Goal: Task Accomplishment & Management: Complete application form

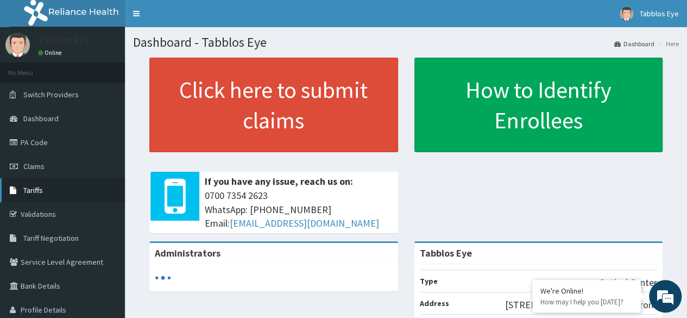
click at [39, 189] on span "Tariffs" at bounding box center [33, 190] width 20 height 10
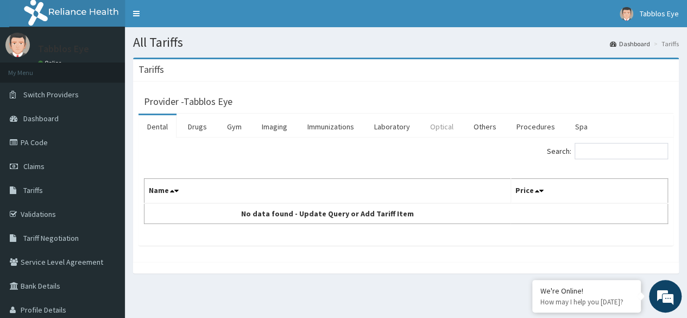
click at [437, 127] on link "Optical" at bounding box center [441, 126] width 41 height 23
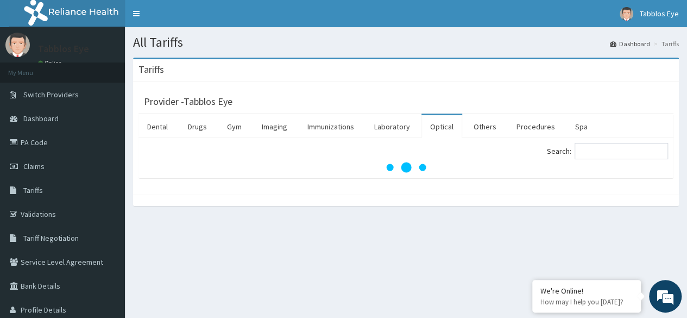
click at [437, 127] on link "Optical" at bounding box center [441, 126] width 41 height 23
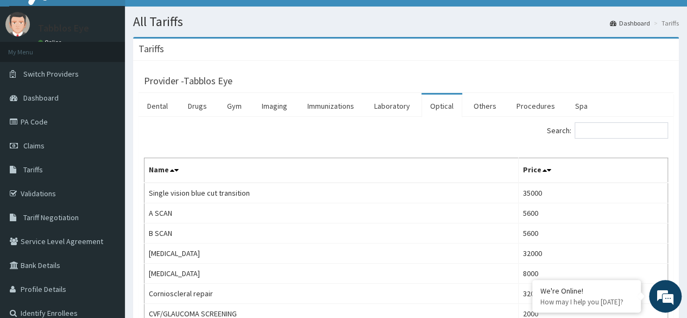
scroll to position [28, 0]
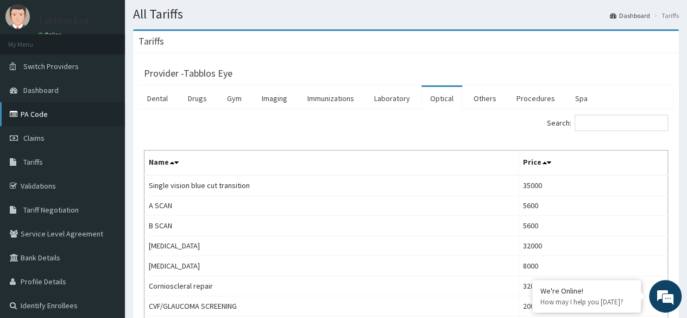
click at [43, 115] on link "PA Code" at bounding box center [62, 114] width 125 height 24
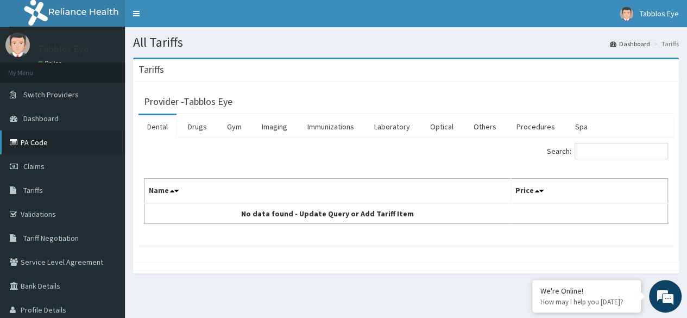
click at [37, 141] on link "PA Code" at bounding box center [62, 142] width 125 height 24
click at [28, 147] on link "PA Code" at bounding box center [62, 142] width 125 height 24
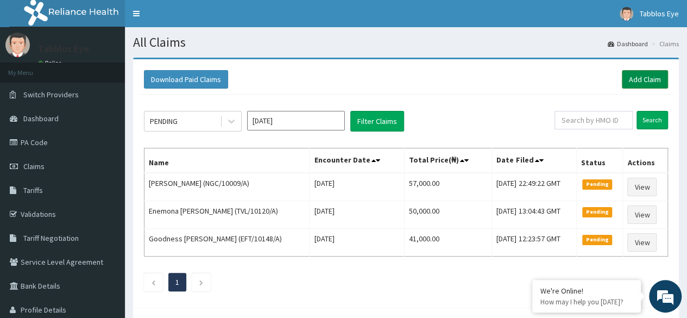
click at [648, 75] on link "Add Claim" at bounding box center [645, 79] width 46 height 18
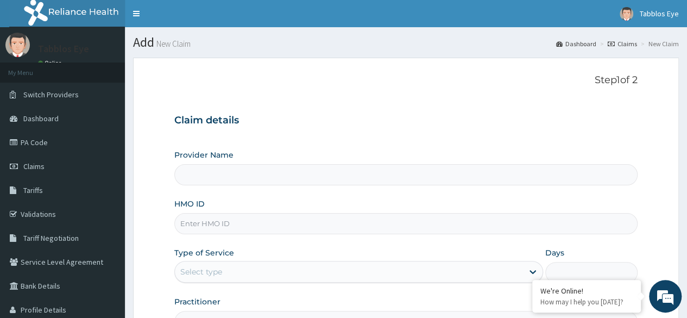
type input "Tabblos Eye"
click at [318, 217] on input "HMO ID" at bounding box center [405, 223] width 463 height 21
type input "p"
type input "P"
type input "EFT/10738/A"
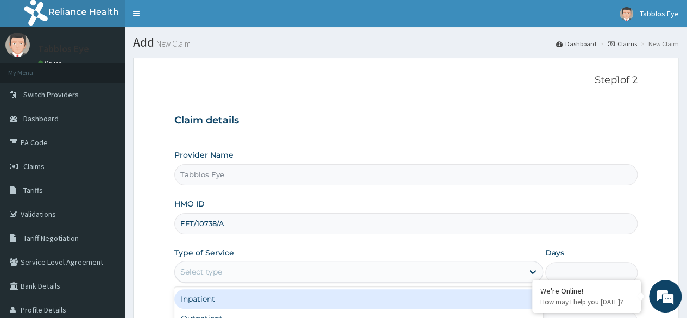
click at [302, 266] on div "Select type" at bounding box center [349, 271] width 348 height 17
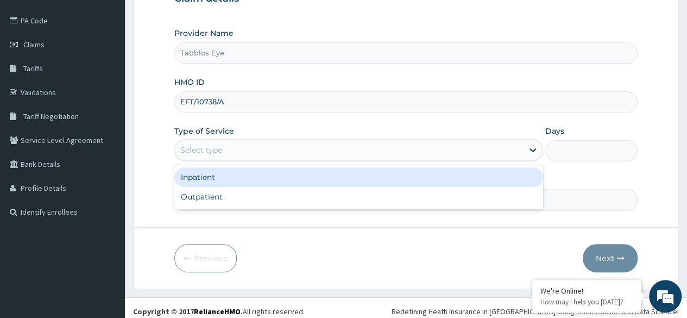
scroll to position [126, 0]
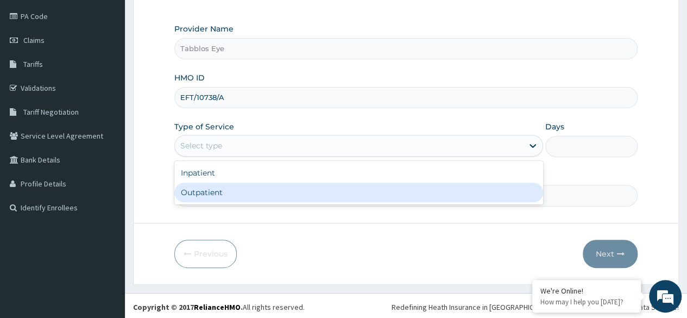
click at [260, 198] on div "Outpatient" at bounding box center [358, 192] width 369 height 20
type input "1"
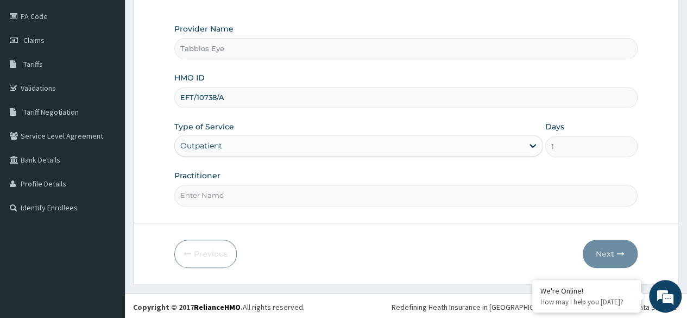
click at [252, 195] on input "Practitioner" at bounding box center [405, 195] width 463 height 21
type input "FAY"
click at [613, 255] on button "Next" at bounding box center [610, 254] width 55 height 28
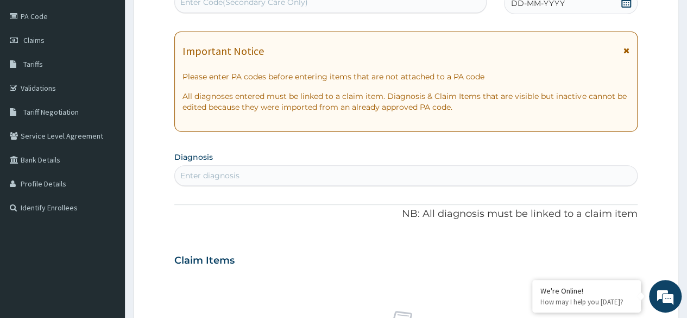
scroll to position [0, 0]
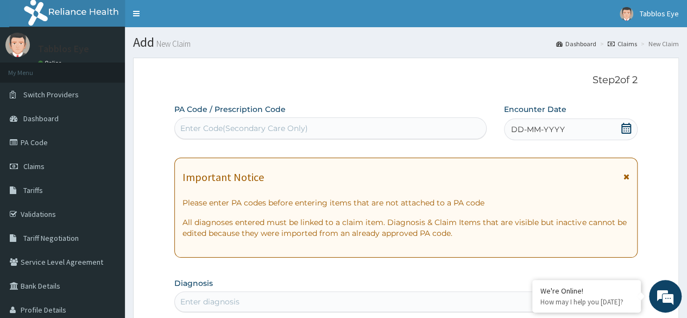
click at [351, 126] on div "Enter Code(Secondary Care Only)" at bounding box center [330, 127] width 311 height 17
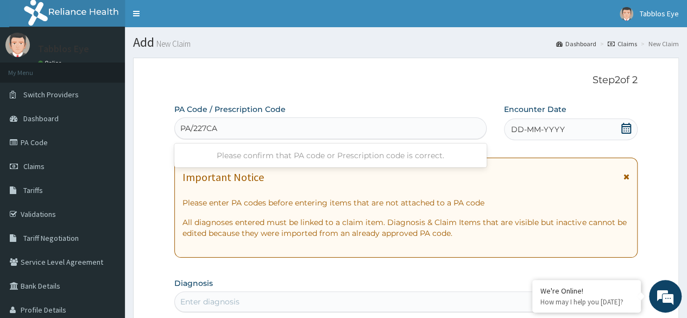
type input "PA/227CA4"
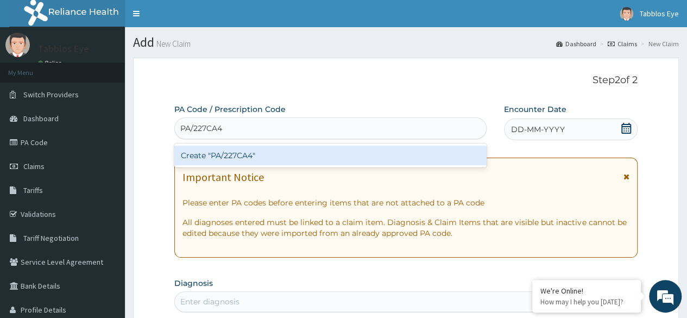
click at [359, 152] on div "Create "PA/227CA4"" at bounding box center [330, 156] width 312 height 20
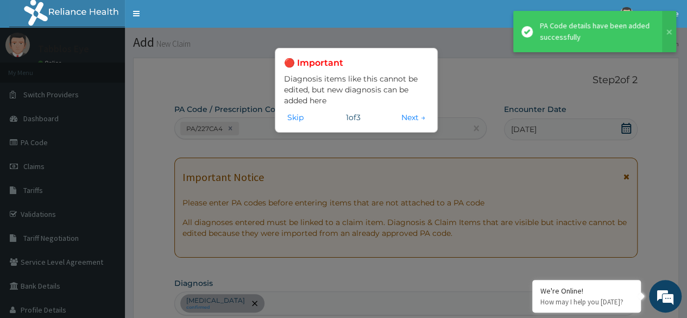
scroll to position [593, 0]
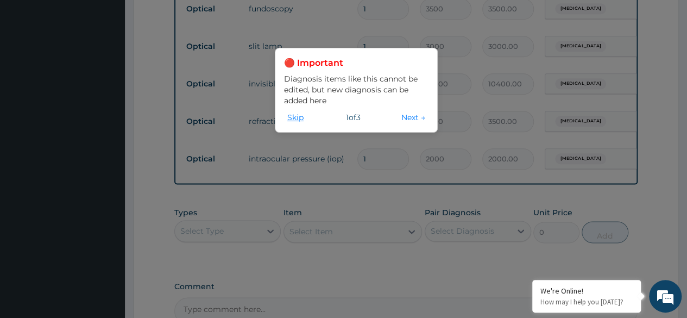
click at [293, 117] on button "Skip" at bounding box center [295, 117] width 23 height 12
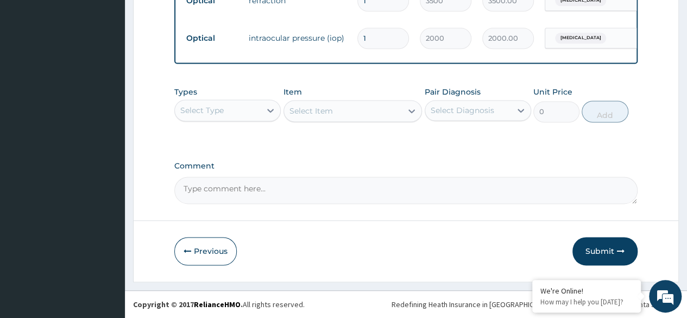
scroll to position [721, 0]
click at [614, 251] on button "Submit" at bounding box center [604, 251] width 65 height 28
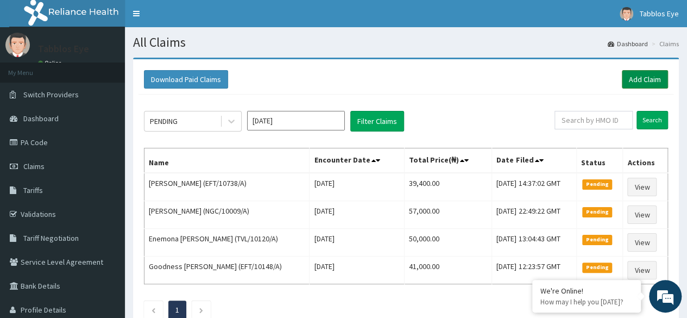
click at [644, 79] on link "Add Claim" at bounding box center [645, 79] width 46 height 18
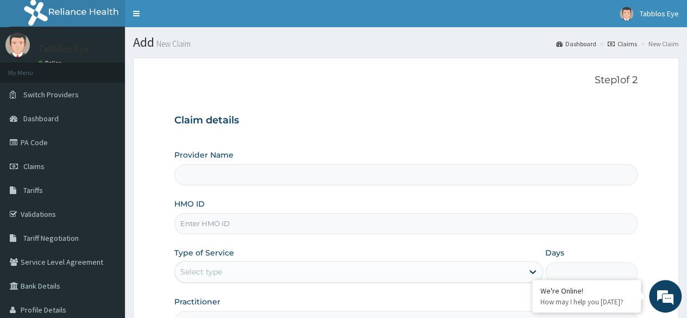
type input "Tabblos Eye"
click at [644, 79] on form "Step 1 of 2 Claim details Provider Name Tabblos Eye HMO ID Type of Service Sele…" at bounding box center [406, 234] width 546 height 352
click at [457, 225] on input "HMO ID" at bounding box center [405, 223] width 463 height 21
type input "EFT/10187/A"
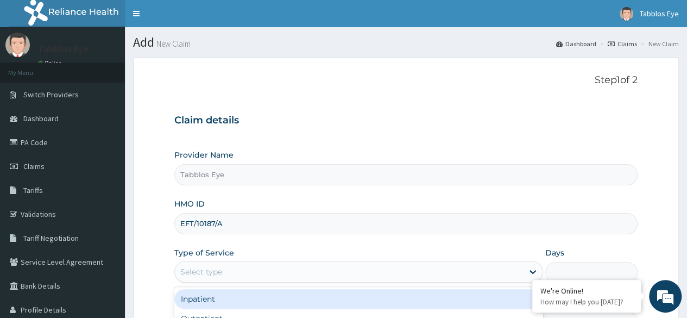
click at [441, 271] on div "Select type" at bounding box center [349, 271] width 348 height 17
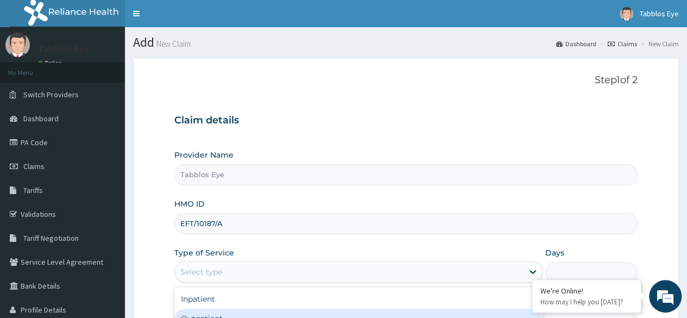
click at [437, 312] on div "Outpatient" at bounding box center [358, 318] width 369 height 20
type input "1"
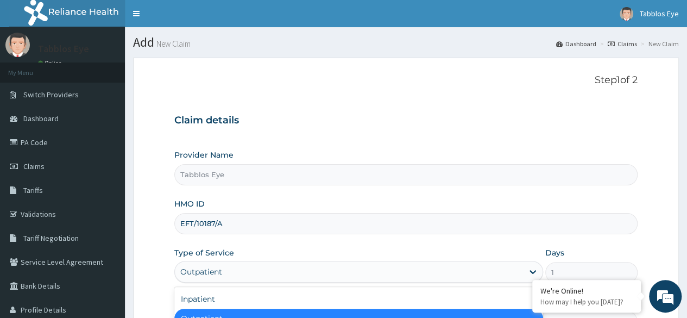
scroll to position [126, 0]
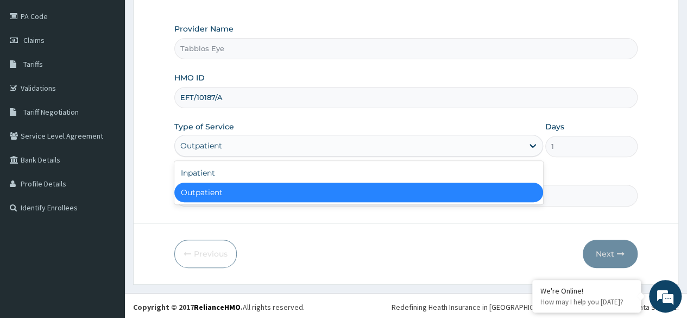
click at [497, 193] on div "Outpatient" at bounding box center [358, 192] width 369 height 20
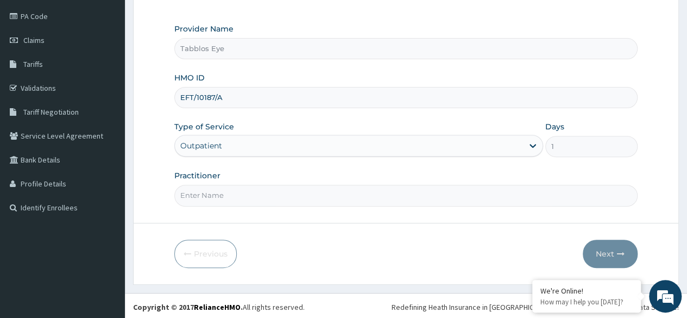
click at [426, 198] on input "Practitioner" at bounding box center [405, 195] width 463 height 21
type input "FAY"
click at [609, 258] on button "Next" at bounding box center [610, 254] width 55 height 28
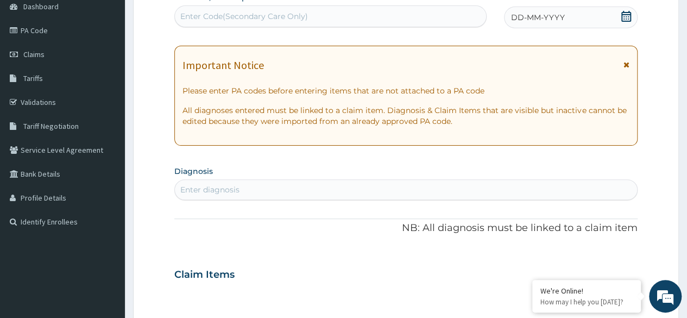
scroll to position [104, 0]
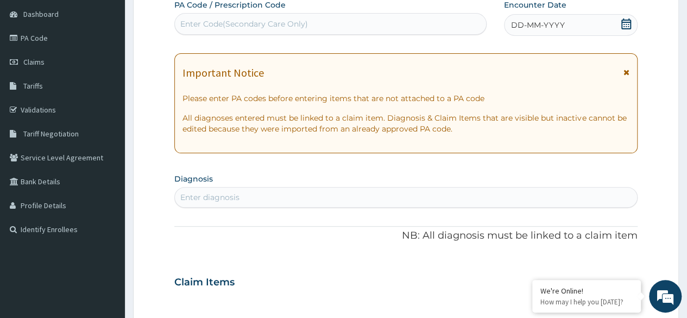
click at [473, 18] on div "Enter Code(Secondary Care Only)" at bounding box center [330, 23] width 311 height 17
type input "PA/E8402A"
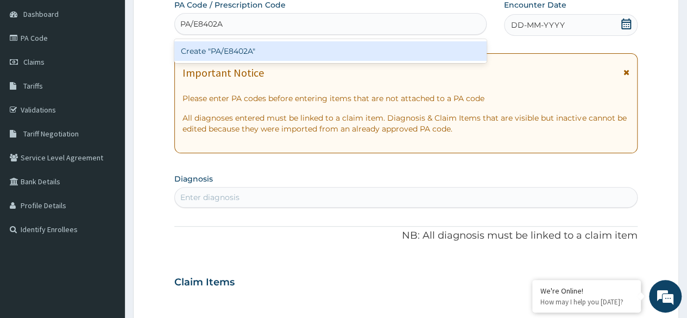
click at [461, 49] on div "Create "PA/E8402A"" at bounding box center [330, 51] width 312 height 20
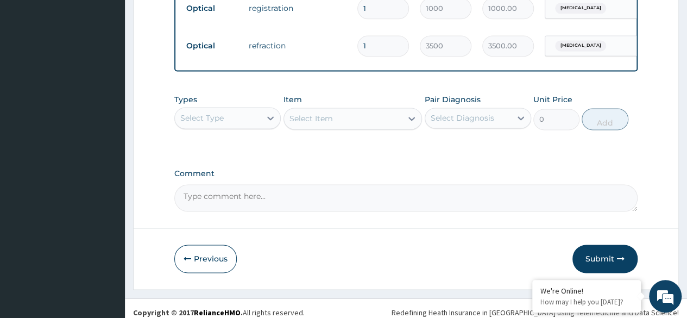
scroll to position [759, 0]
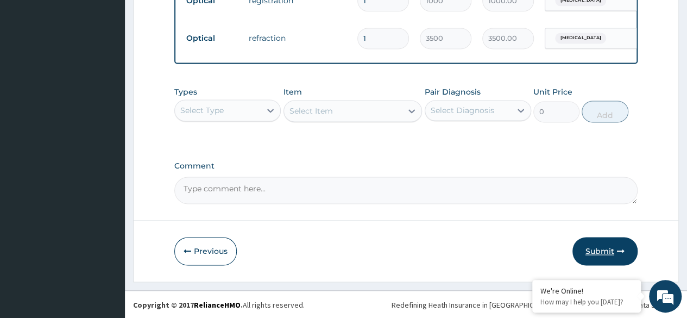
click at [615, 247] on button "Submit" at bounding box center [604, 251] width 65 height 28
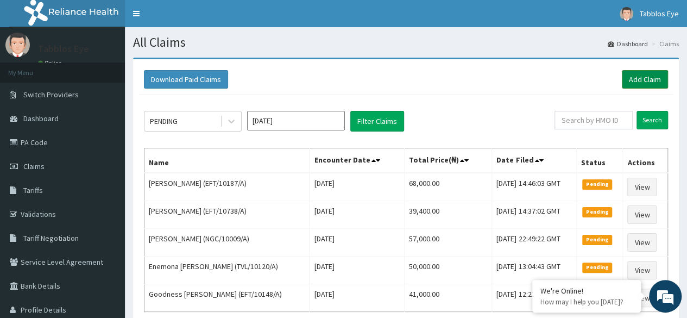
click at [647, 80] on link "Add Claim" at bounding box center [645, 79] width 46 height 18
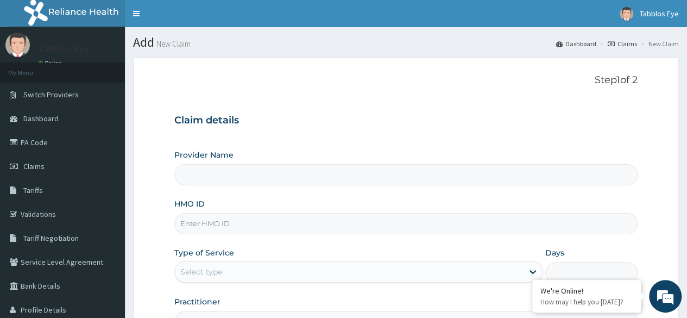
type input "Tabblos Eye"
click at [261, 221] on input "HMO ID" at bounding box center [405, 223] width 463 height 21
type input "EFT/10187/B"
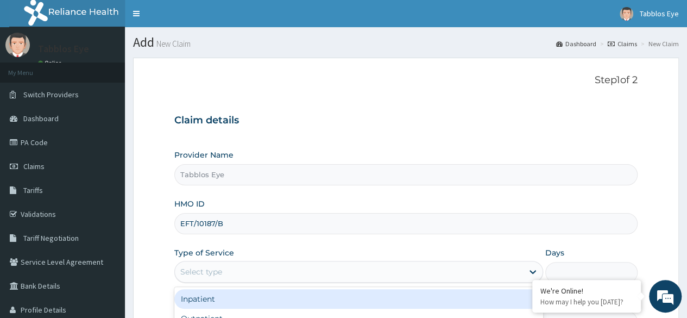
click at [257, 269] on div "Select type" at bounding box center [349, 271] width 348 height 17
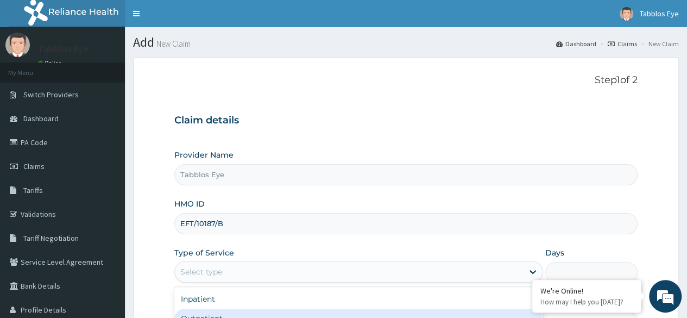
click at [250, 316] on div "Outpatient" at bounding box center [358, 318] width 369 height 20
type input "1"
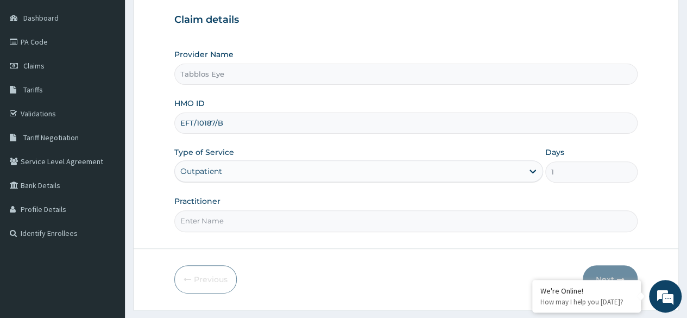
scroll to position [126, 0]
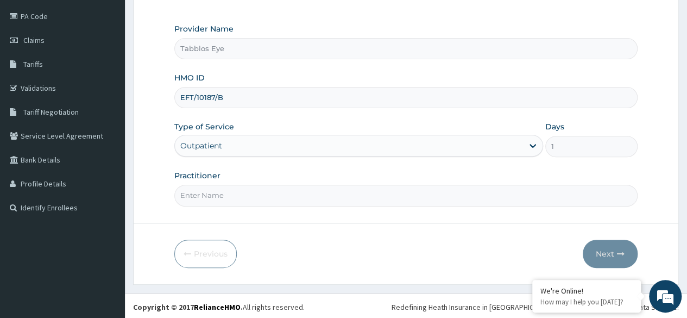
click at [523, 190] on input "Practitioner" at bounding box center [405, 195] width 463 height 21
type input "FAY"
click at [615, 248] on button "Next" at bounding box center [610, 254] width 55 height 28
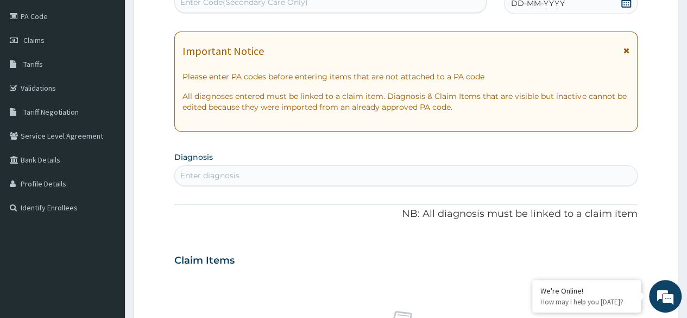
scroll to position [123, 0]
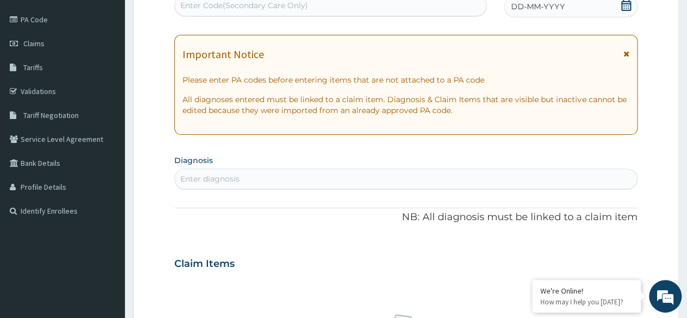
click at [420, 4] on div "Enter Code(Secondary Care Only)" at bounding box center [330, 5] width 311 height 17
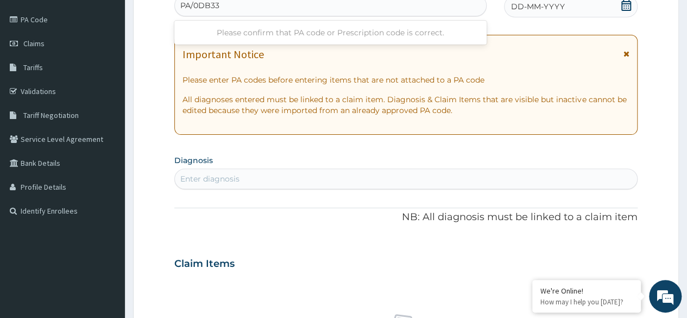
type input "PA/0DB33A"
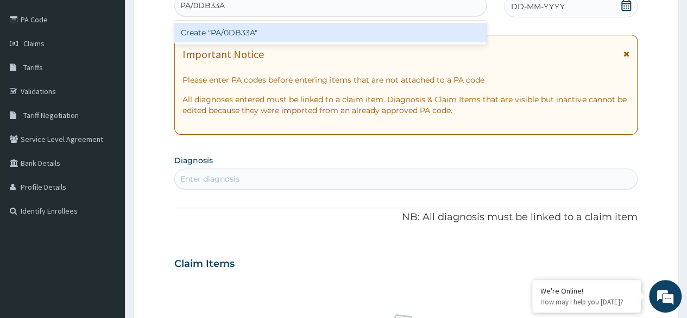
click at [413, 29] on div "Create "PA/0DB33A"" at bounding box center [330, 33] width 312 height 20
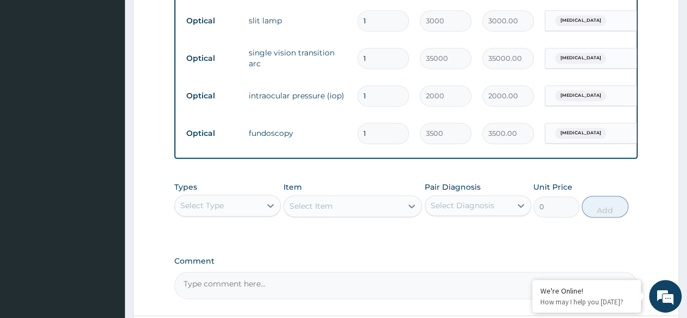
scroll to position [684, 0]
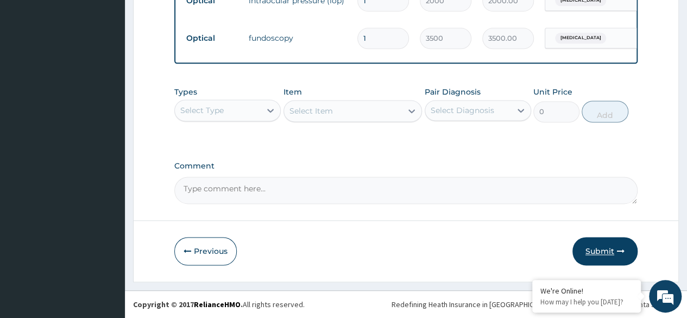
click at [604, 251] on button "Submit" at bounding box center [604, 251] width 65 height 28
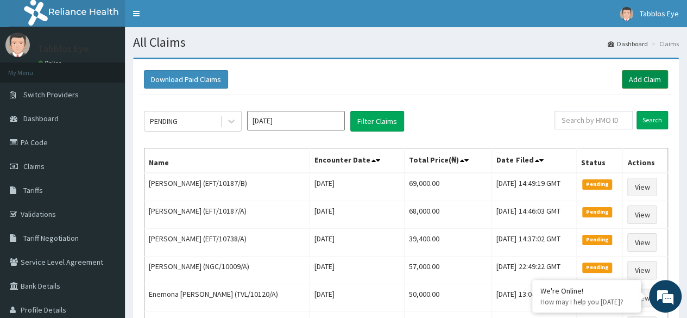
click at [641, 79] on link "Add Claim" at bounding box center [645, 79] width 46 height 18
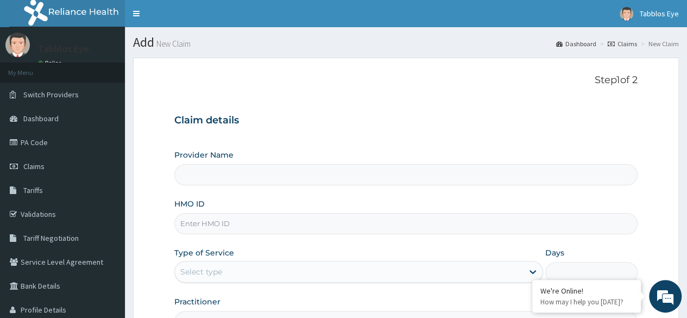
type input "Tabblos Eye"
click at [431, 219] on input "HMO ID" at bounding box center [405, 223] width 463 height 21
type input "VOL/10027/A"
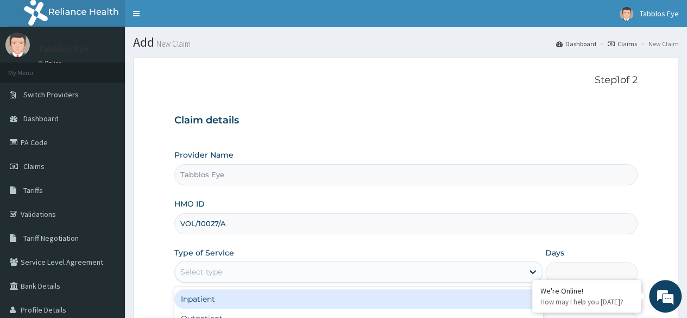
click at [428, 269] on div "Select type" at bounding box center [349, 271] width 348 height 17
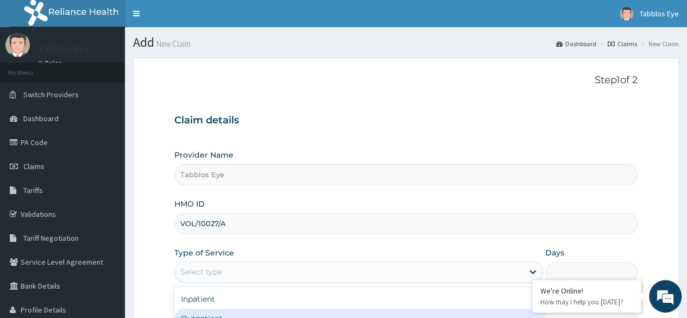
click at [427, 312] on div "Outpatient" at bounding box center [358, 318] width 369 height 20
type input "1"
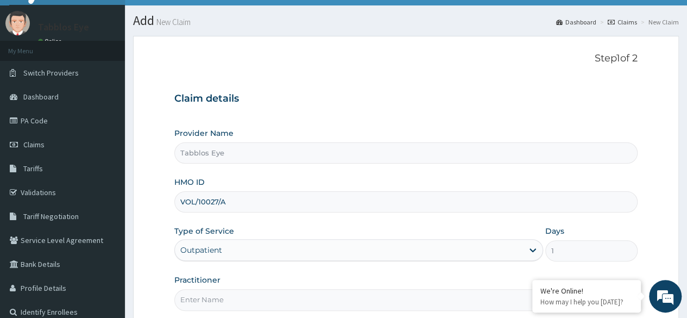
scroll to position [35, 0]
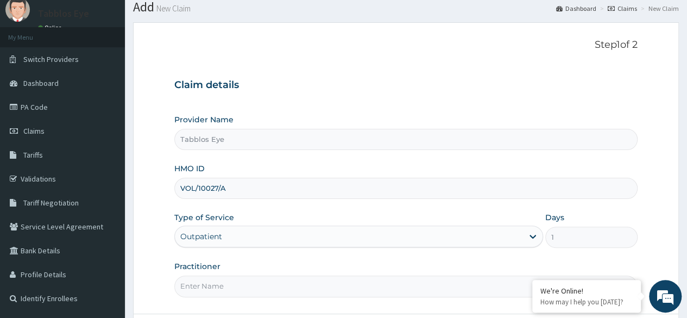
click at [348, 288] on input "Practitioner" at bounding box center [405, 285] width 463 height 21
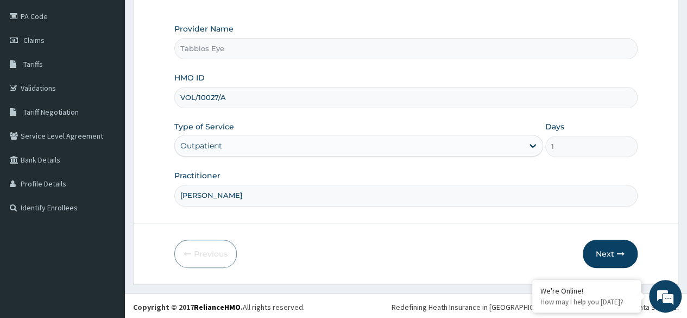
scroll to position [126, 0]
type input "FAY"
click at [602, 250] on button "Next" at bounding box center [610, 254] width 55 height 28
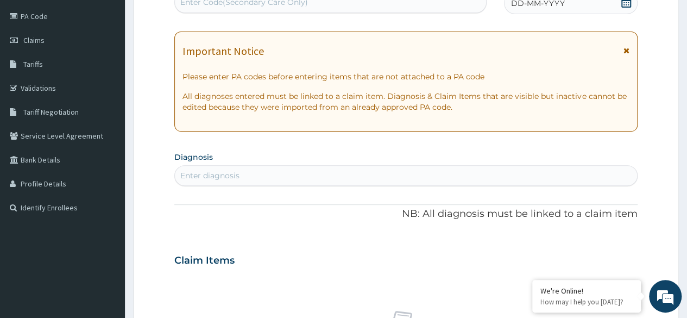
scroll to position [123, 0]
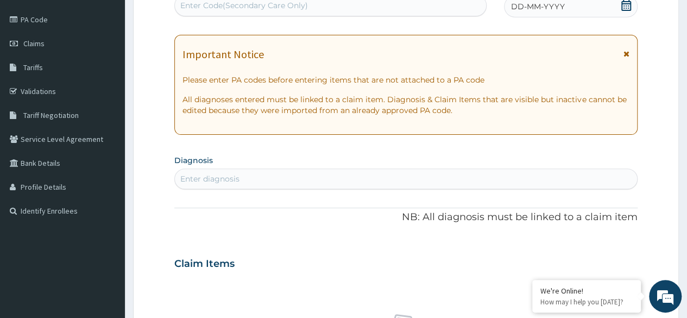
click at [451, 5] on div "Enter Code(Secondary Care Only)" at bounding box center [330, 5] width 311 height 17
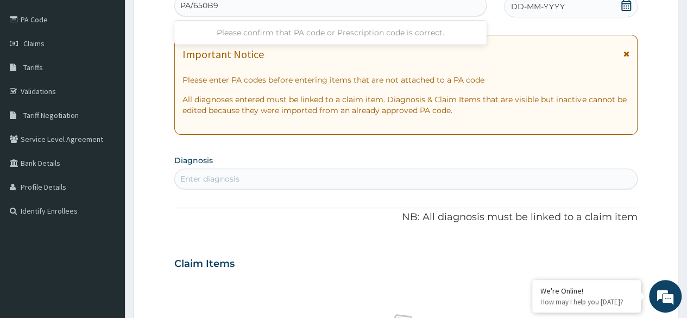
type input "PA/650B97"
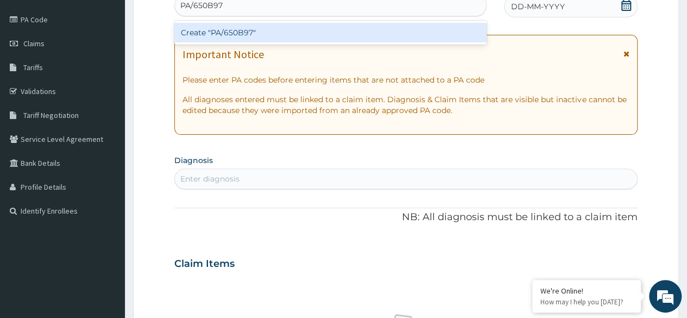
click at [421, 31] on div "Create "PA/650B97"" at bounding box center [330, 33] width 312 height 20
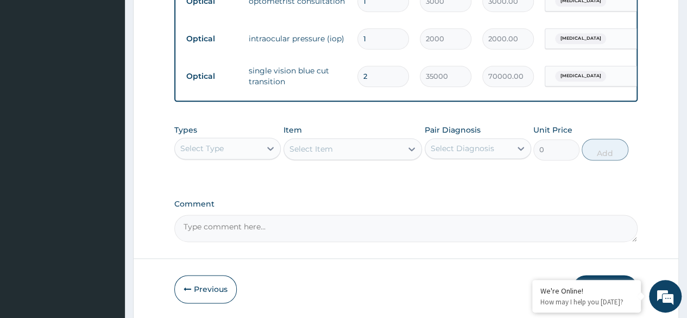
scroll to position [643, 0]
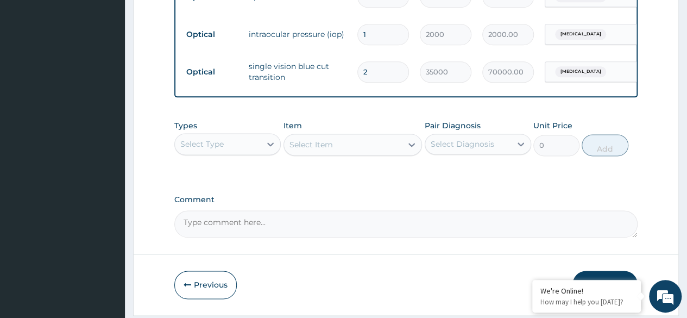
click at [334, 232] on textarea "Comment" at bounding box center [405, 223] width 463 height 27
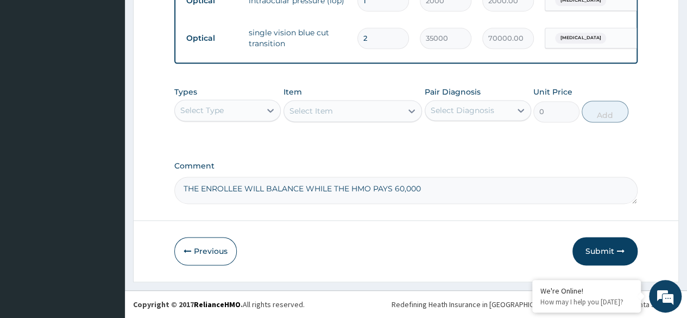
scroll to position [684, 0]
type textarea "THE ENROLLEE WILL BALANCE WHILE THE HMO PAYS 60,000"
click at [610, 250] on button "Submit" at bounding box center [604, 251] width 65 height 28
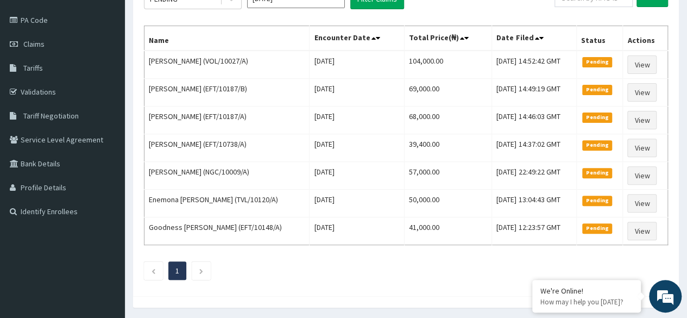
scroll to position [154, 0]
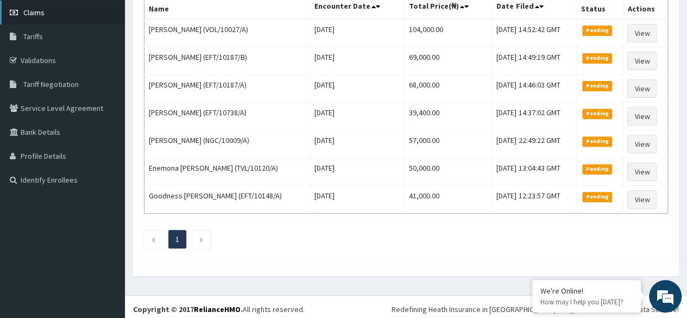
click at [45, 12] on link "Claims" at bounding box center [62, 13] width 125 height 24
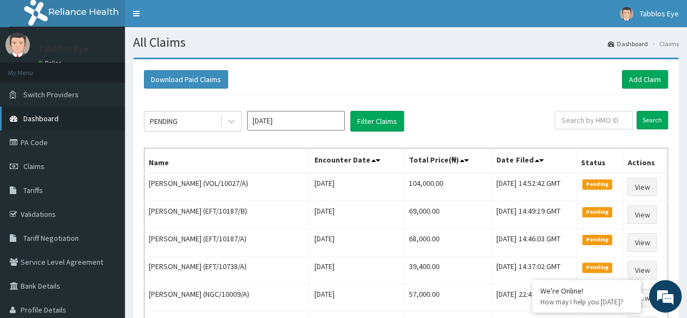
click at [56, 118] on span "Dashboard" at bounding box center [40, 119] width 35 height 10
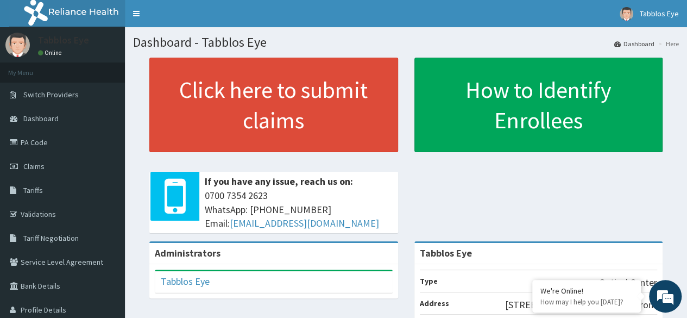
drag, startPoint x: 181, startPoint y: 314, endPoint x: 330, endPoint y: 199, distance: 188.9
click at [330, 199] on span "[PHONE_NUMBER] WhatsApp: 017001580 Email: [EMAIL_ADDRESS][DOMAIN_NAME]" at bounding box center [299, 209] width 188 height 42
drag, startPoint x: 123, startPoint y: 317, endPoint x: 355, endPoint y: 204, distance: 258.0
click at [355, 204] on span "[PHONE_NUMBER] WhatsApp: 017001580 Email: [EMAIL_ADDRESS][DOMAIN_NAME]" at bounding box center [299, 209] width 188 height 42
